Goal: Complete application form

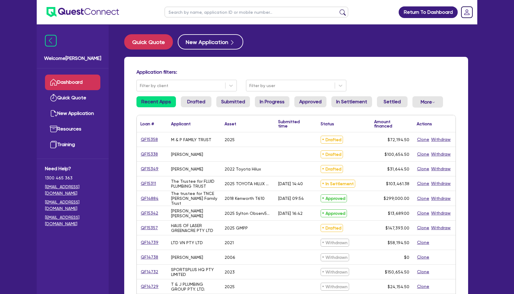
click at [196, 14] on input "text" at bounding box center [257, 12] width 184 height 11
paste input "QF15209"
type input "QF15209"
click at [338, 9] on button "submit" at bounding box center [343, 13] width 10 height 9
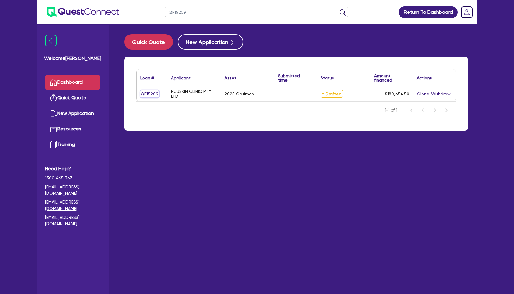
click at [146, 94] on link "QF15209" at bounding box center [149, 94] width 18 height 7
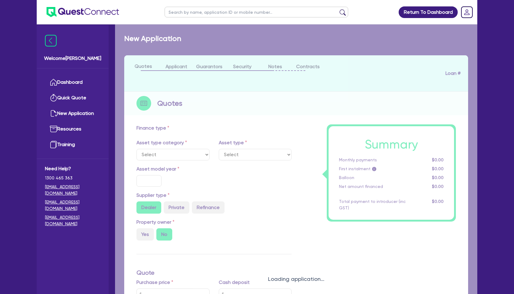
select select "TERTIARY_ASSETS"
type input "2025"
type input "180,000"
type input "5"
type input "9,032.73"
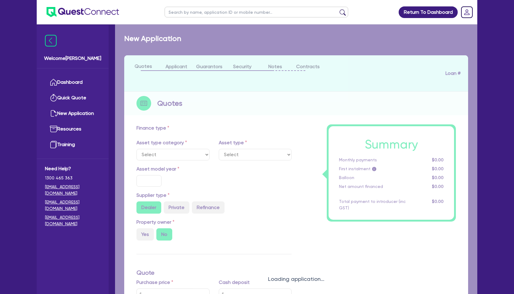
type input "10.5"
select select "BEAUTY_EQUIPMENT"
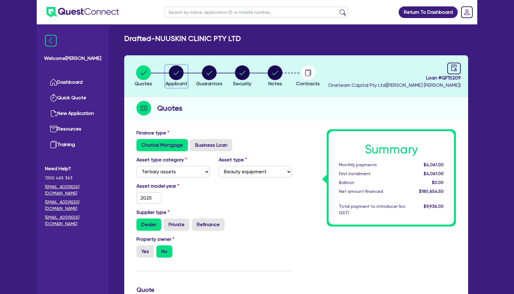
click at [178, 78] on circle "button" at bounding box center [176, 72] width 15 height 15
select select "COMPANY"
select select "HEALTH_BEAUTY"
select select "HAIR_BEAUTY_SALONS"
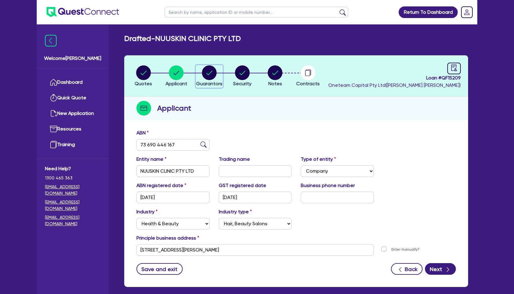
click at [205, 79] on icon "button" at bounding box center [209, 72] width 15 height 15
select select "MRS"
select select "[GEOGRAPHIC_DATA]"
select select "SINGLE"
select select "CASH"
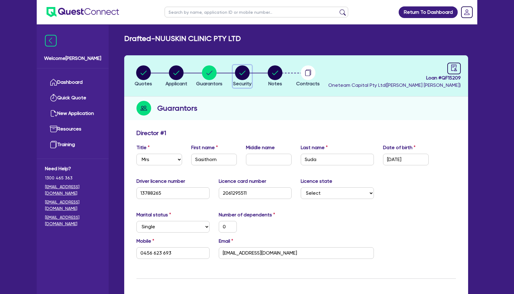
click at [247, 70] on circle "button" at bounding box center [242, 72] width 15 height 15
select select "TERTIARY_ASSETS"
select select "BEAUTY_EQUIPMENT"
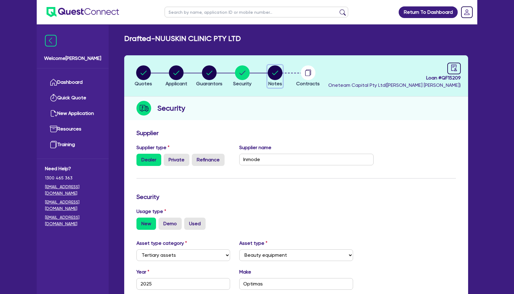
click at [270, 77] on circle "button" at bounding box center [275, 72] width 15 height 15
select select "Other"
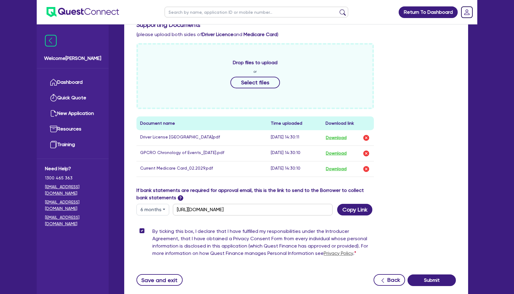
scroll to position [289, 0]
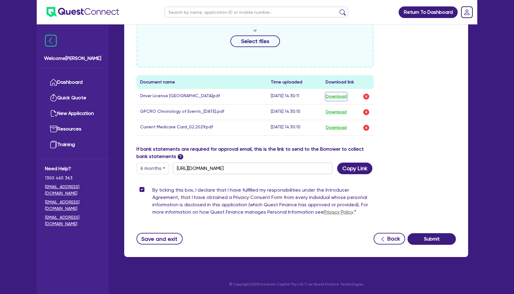
click at [337, 96] on button "Download" at bounding box center [336, 97] width 21 height 8
